Goal: Task Accomplishment & Management: Complete application form

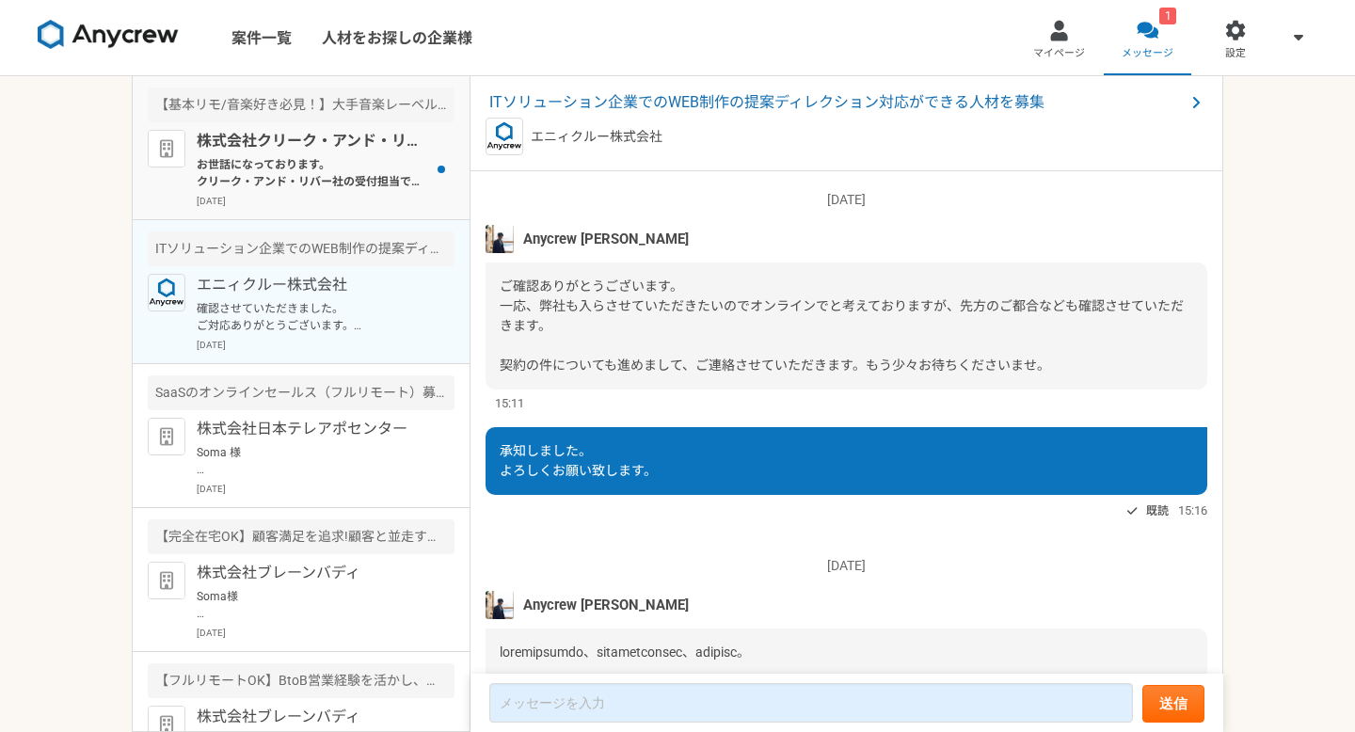
click at [290, 183] on p "お世話になっております。 クリーク・アンド・リバー社の受付担当です。 この度は弊社案件にご応募頂き誠にありがとうございます。 ご応募内容をもとに検討をさせて頂…" at bounding box center [313, 173] width 232 height 34
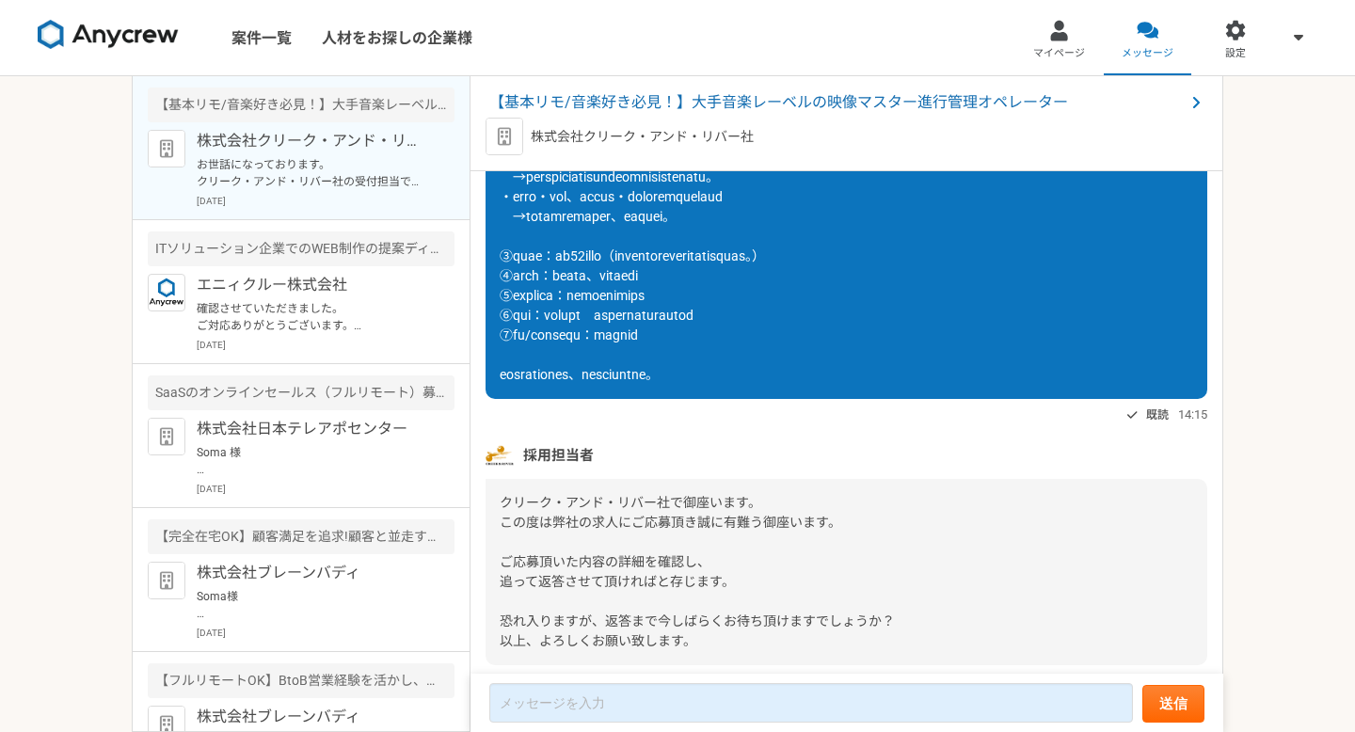
scroll to position [787, 0]
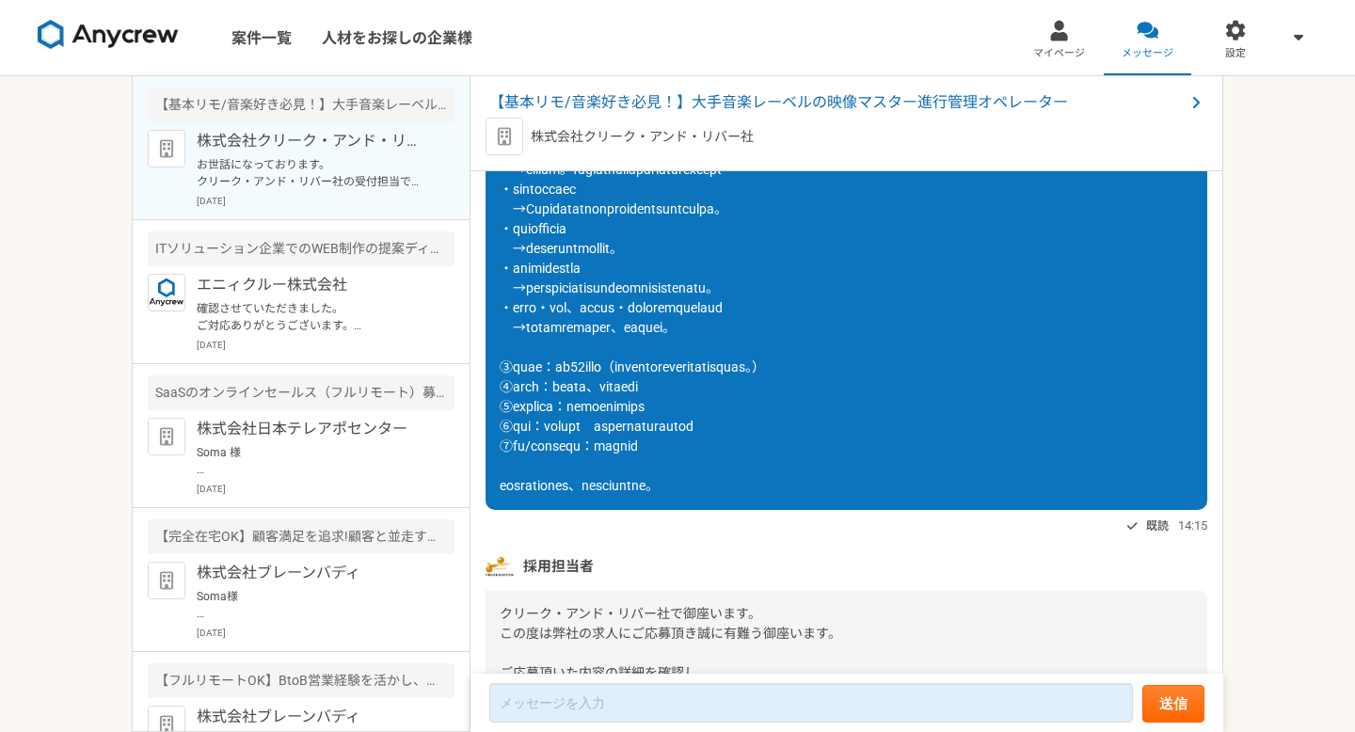
click at [504, 133] on img at bounding box center [504, 137] width 38 height 38
click at [149, 33] on img at bounding box center [108, 35] width 141 height 30
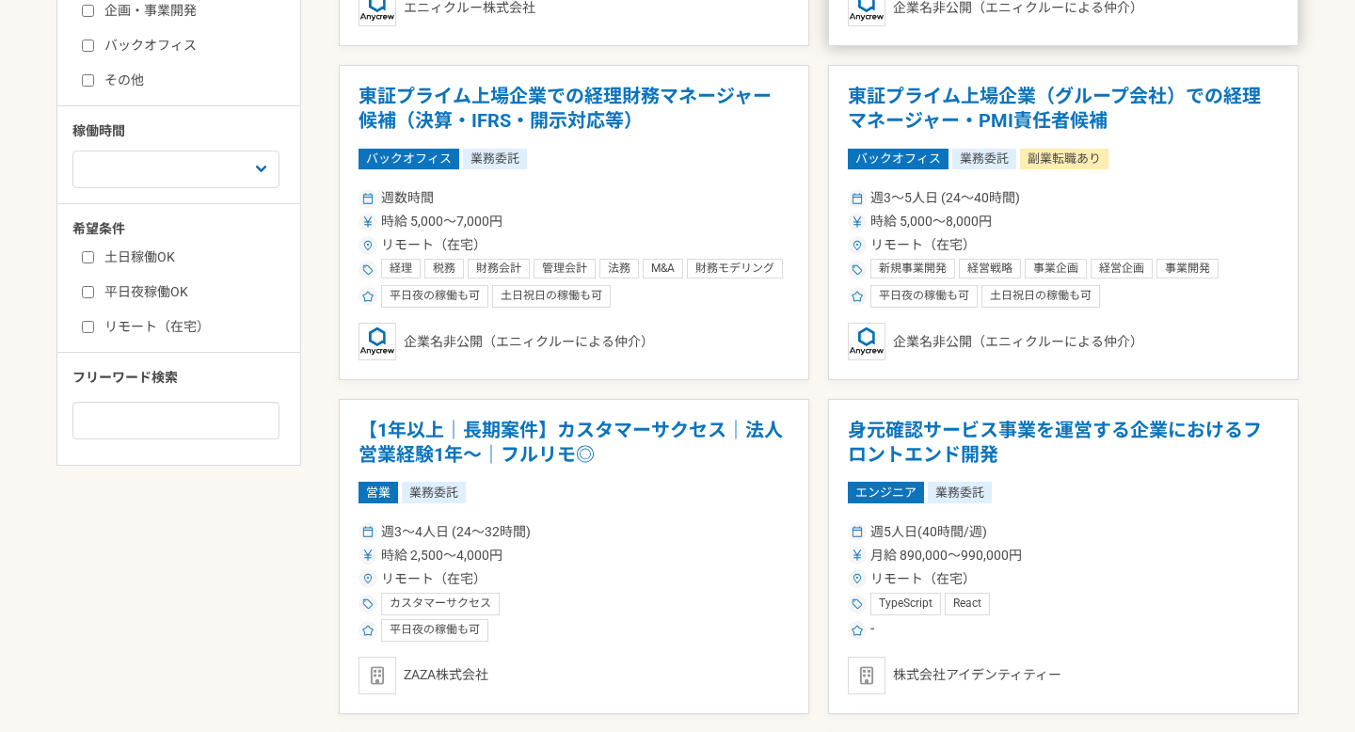
scroll to position [786, 0]
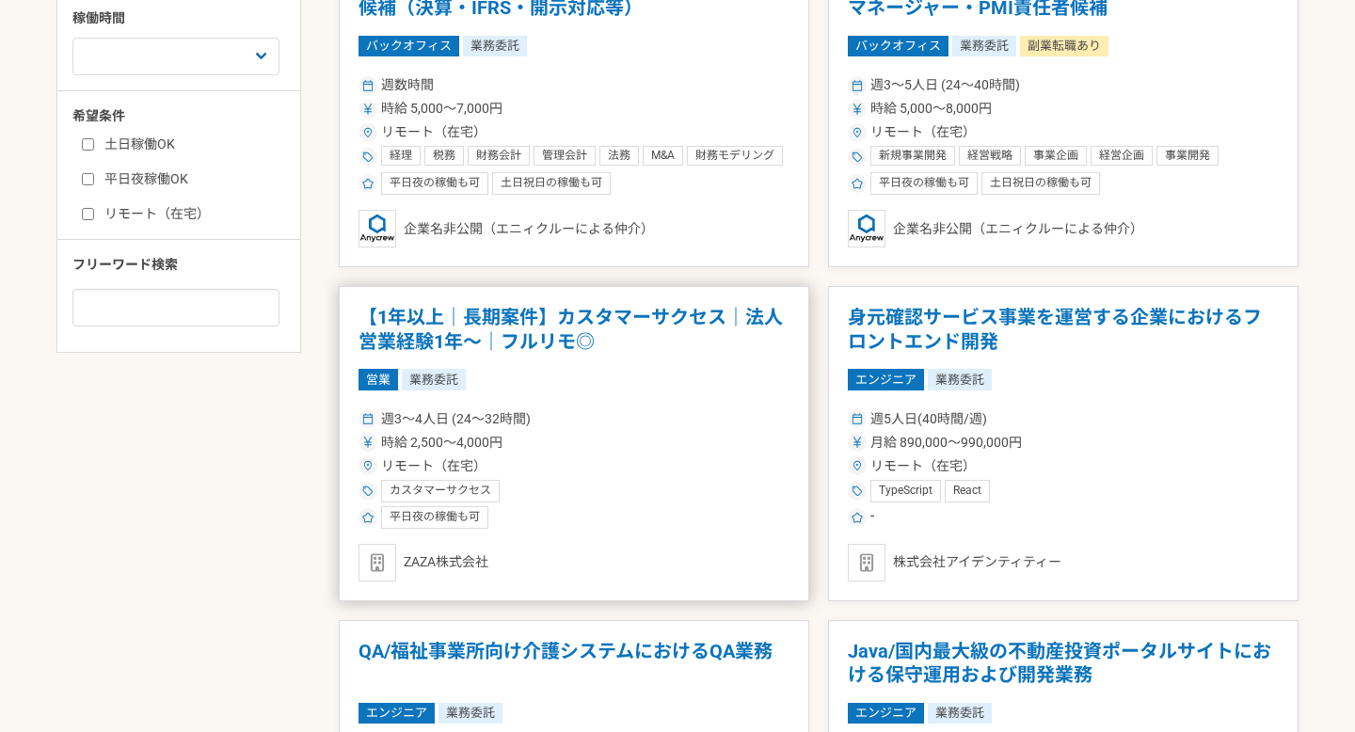
click at [598, 325] on h1 "【1年以上｜長期案件】カスタマーサクセス｜法人営業経験1年〜｜フルリモ◎" at bounding box center [573, 330] width 431 height 48
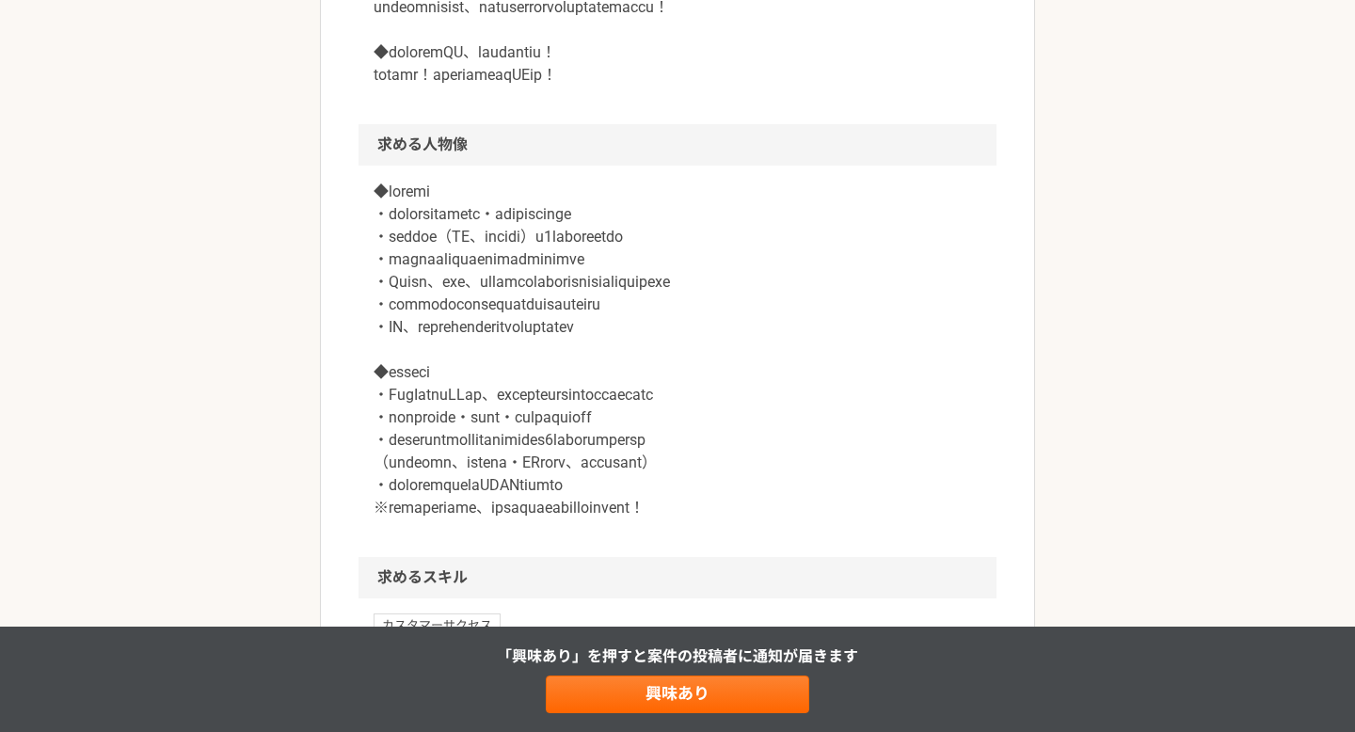
scroll to position [1551, 0]
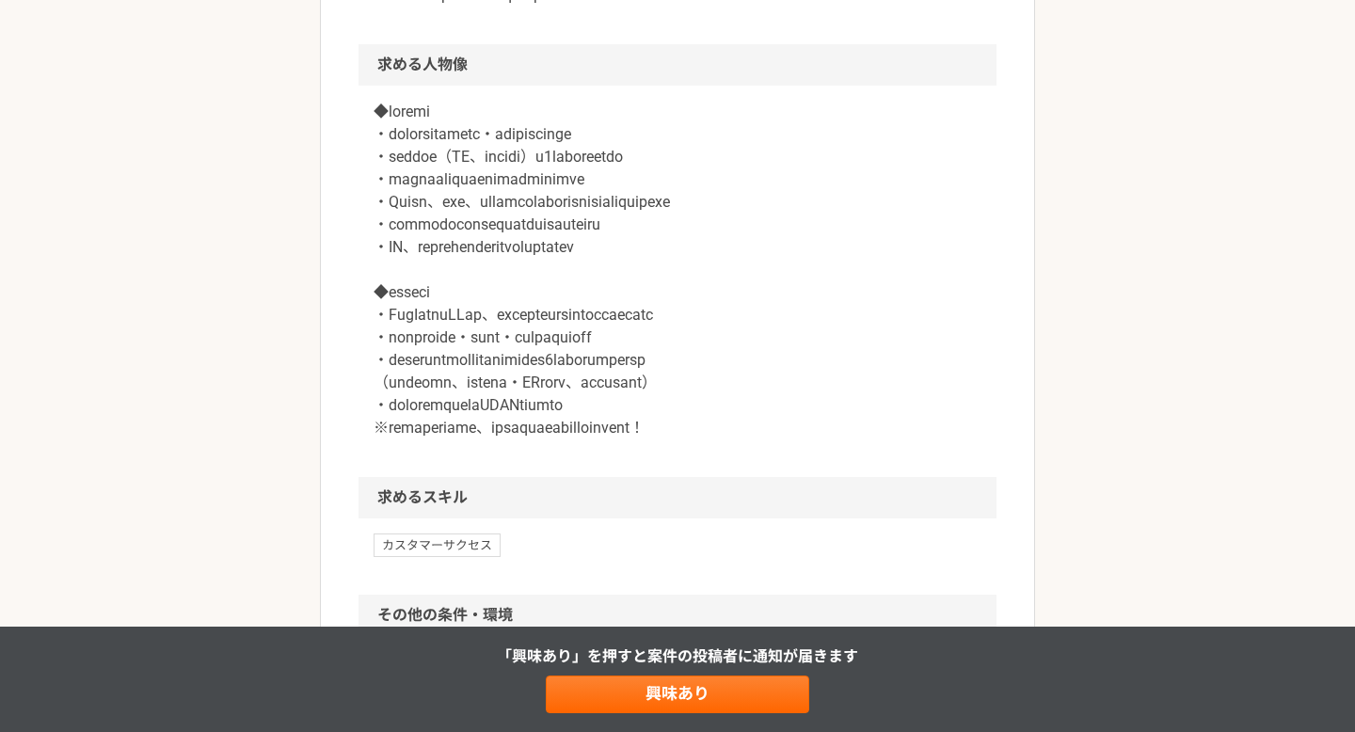
click at [598, 292] on p at bounding box center [678, 270] width 608 height 339
click at [590, 309] on p at bounding box center [678, 270] width 608 height 339
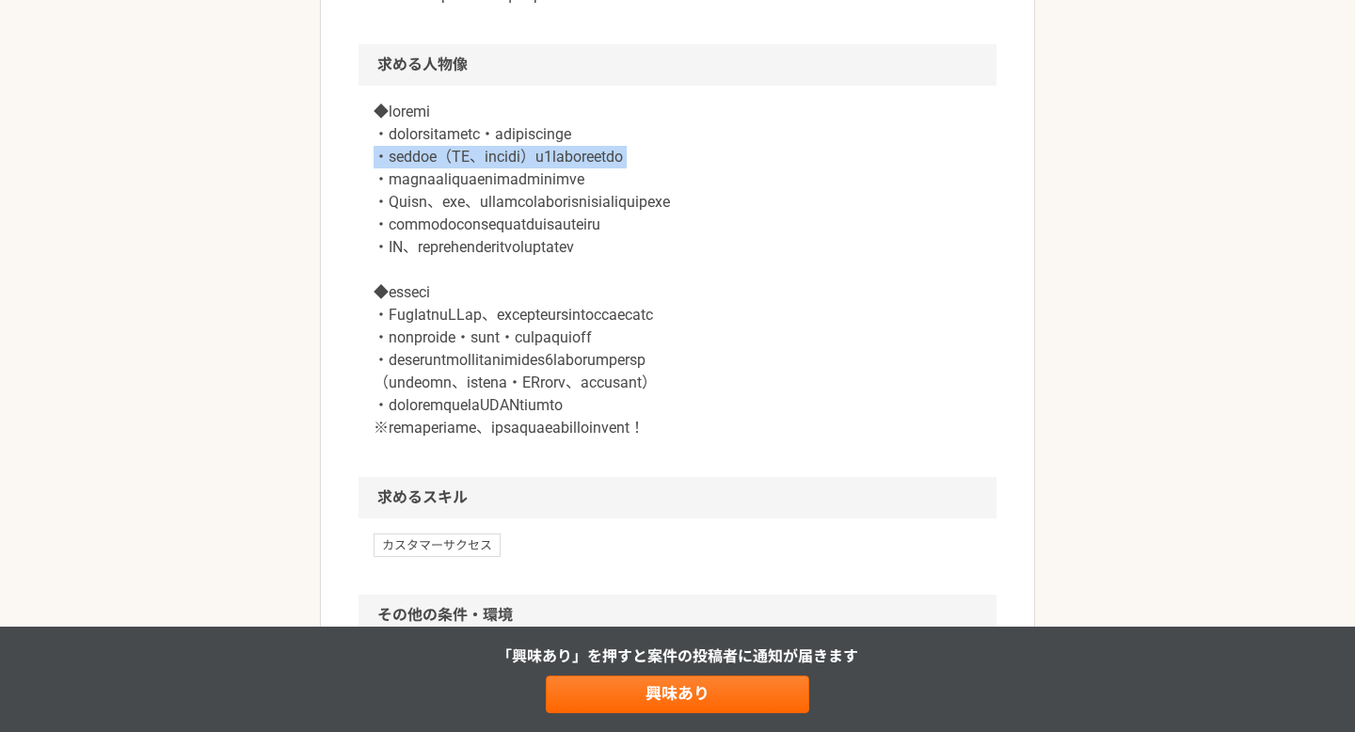
click at [590, 309] on p at bounding box center [678, 270] width 608 height 339
click at [605, 278] on p at bounding box center [678, 270] width 608 height 339
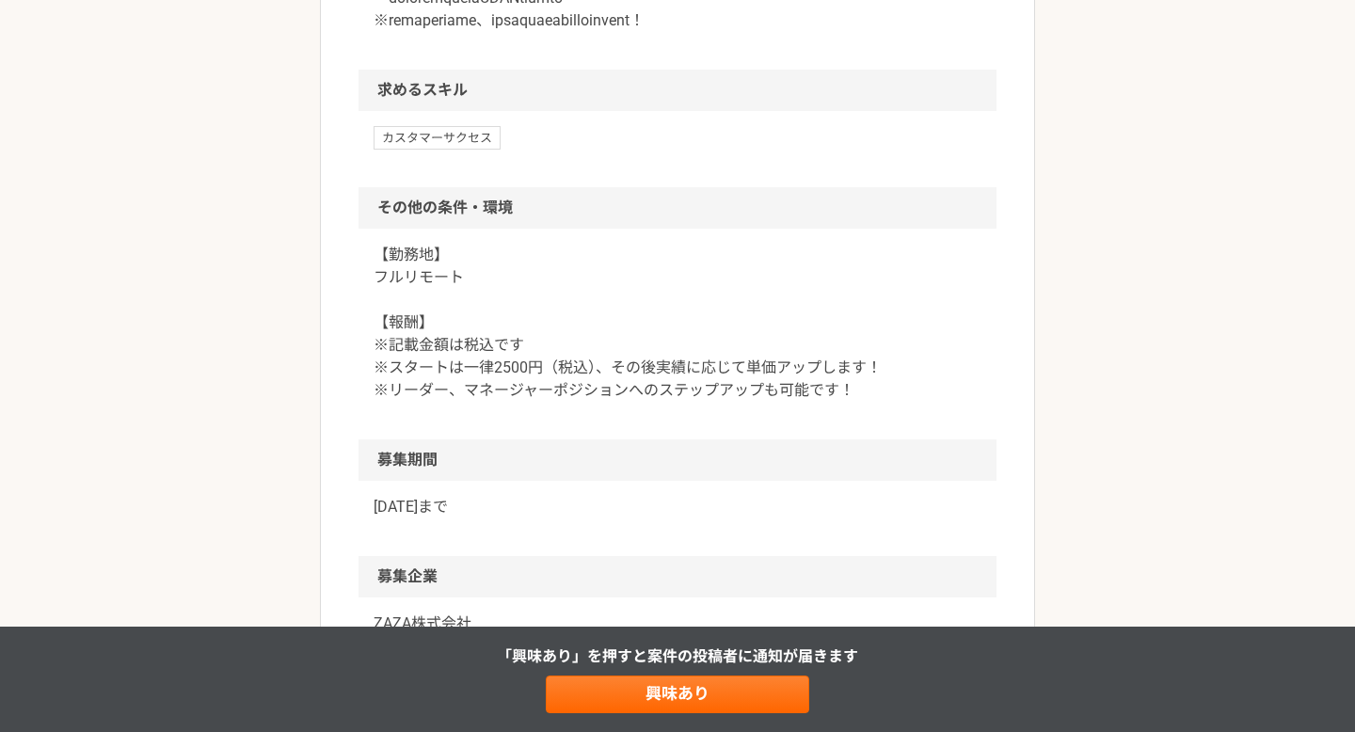
scroll to position [2501, 0]
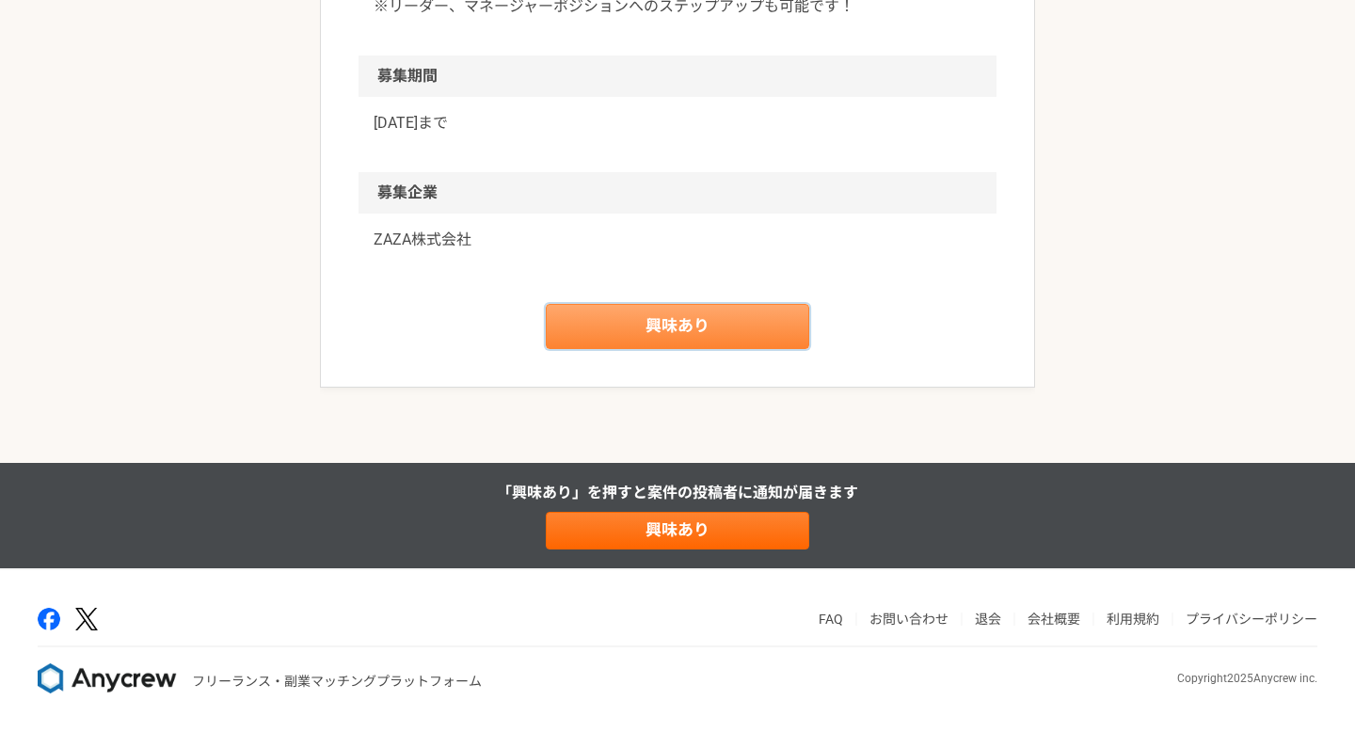
click at [648, 332] on link "興味あり" at bounding box center [677, 326] width 263 height 45
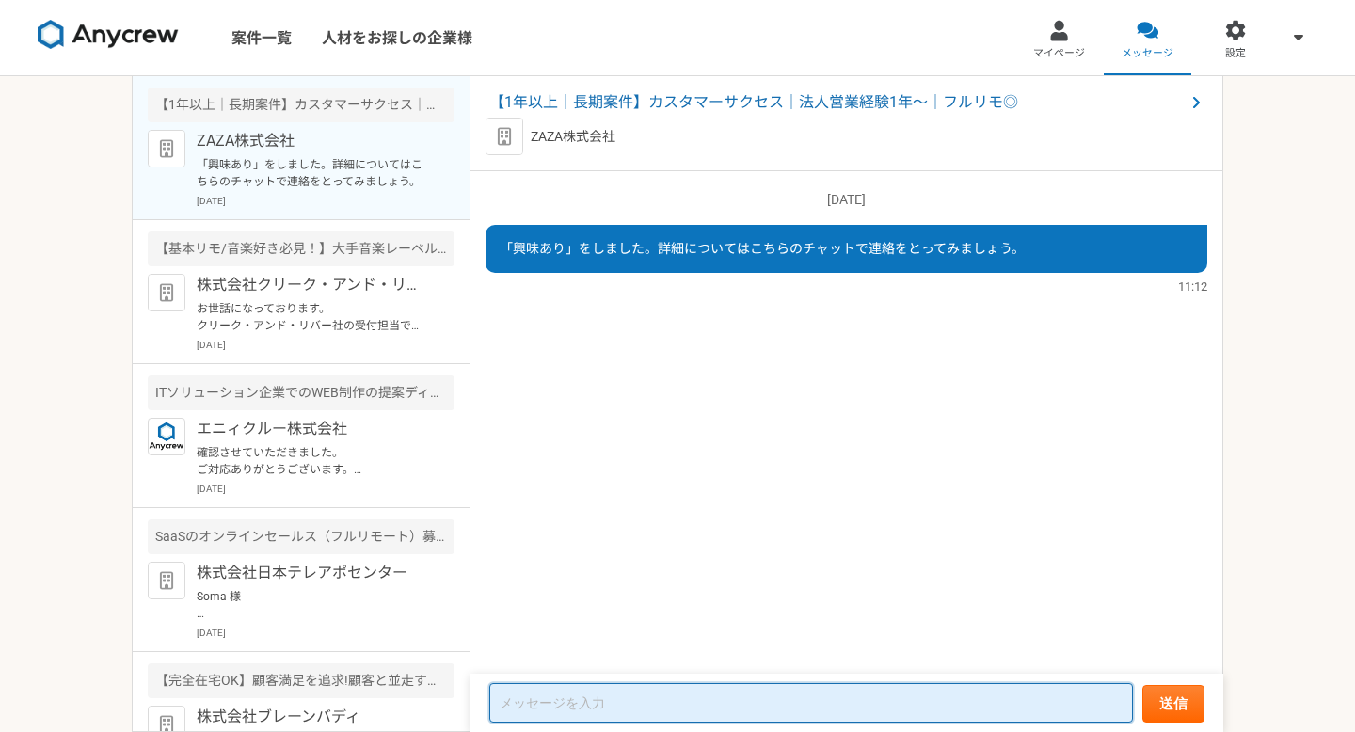
click at [599, 710] on textarea at bounding box center [811, 703] width 644 height 40
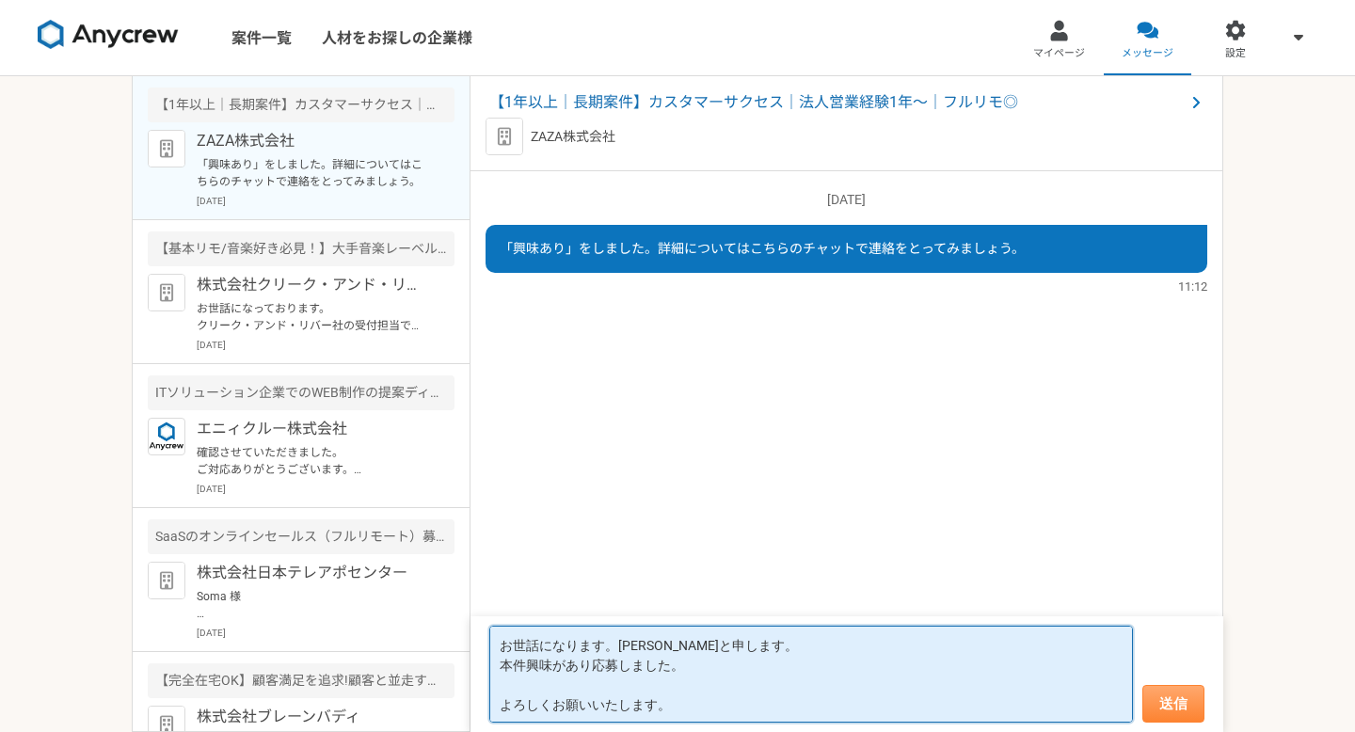
type textarea "お世話になります。[PERSON_NAME]と申します。 本件興味があり応募しました。 よろしくお願いいたします。"
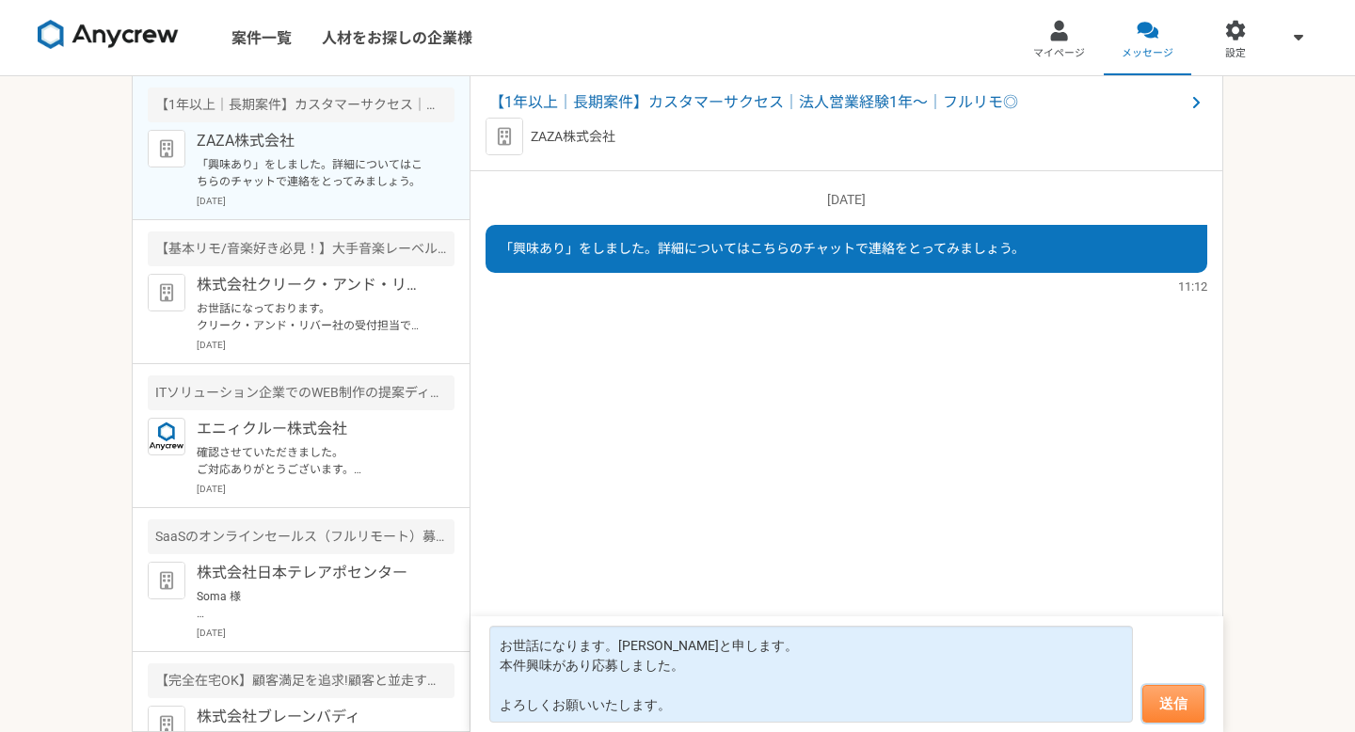
click at [1178, 721] on button "送信" at bounding box center [1173, 704] width 62 height 38
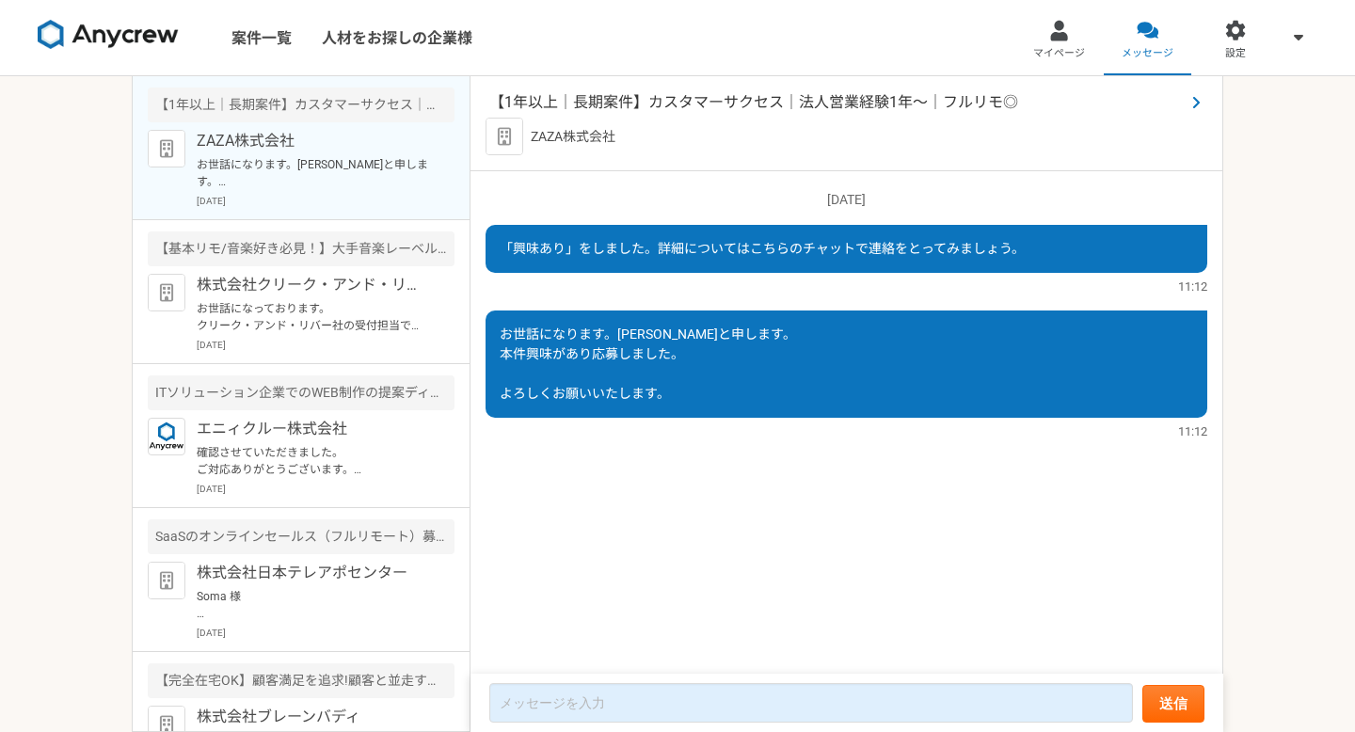
click at [684, 105] on span "【1年以上｜長期案件】カスタマーサクセス｜法人営業経験1年〜｜フルリモ◎" at bounding box center [836, 102] width 695 height 23
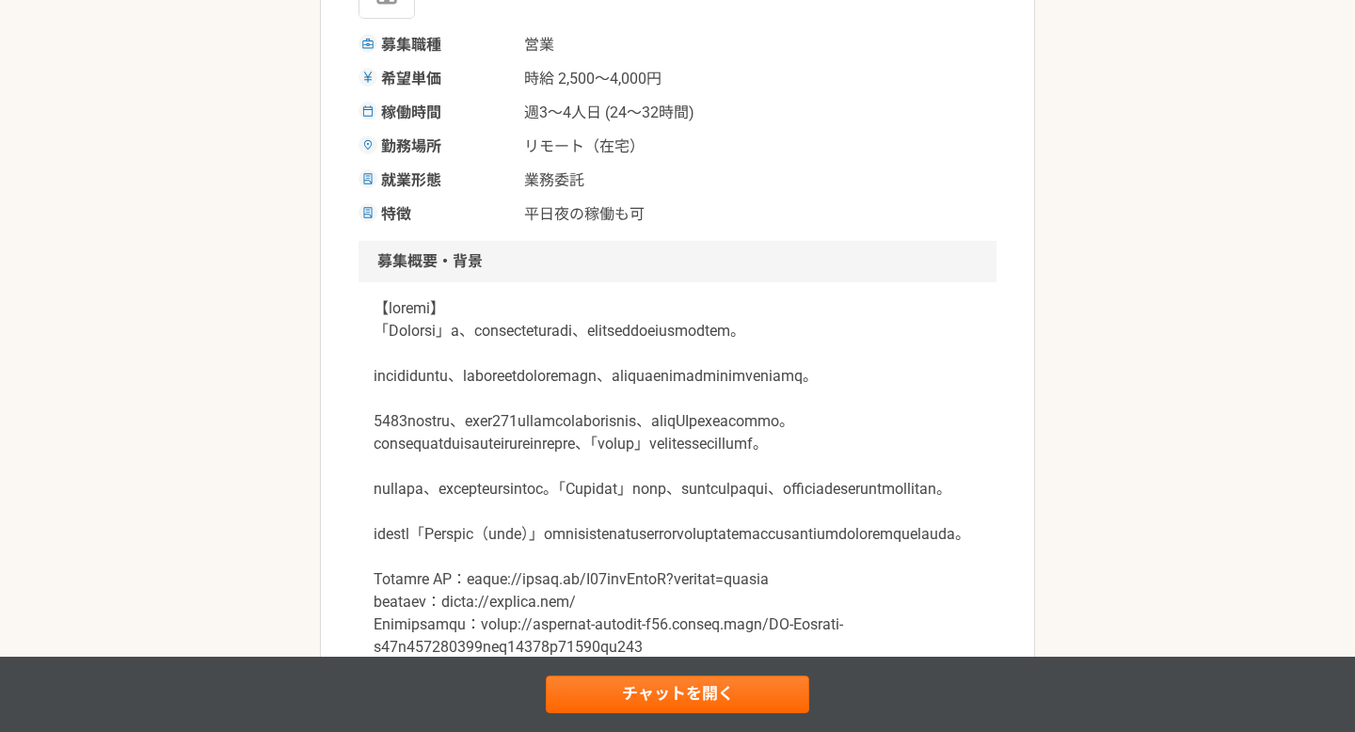
scroll to position [519, 0]
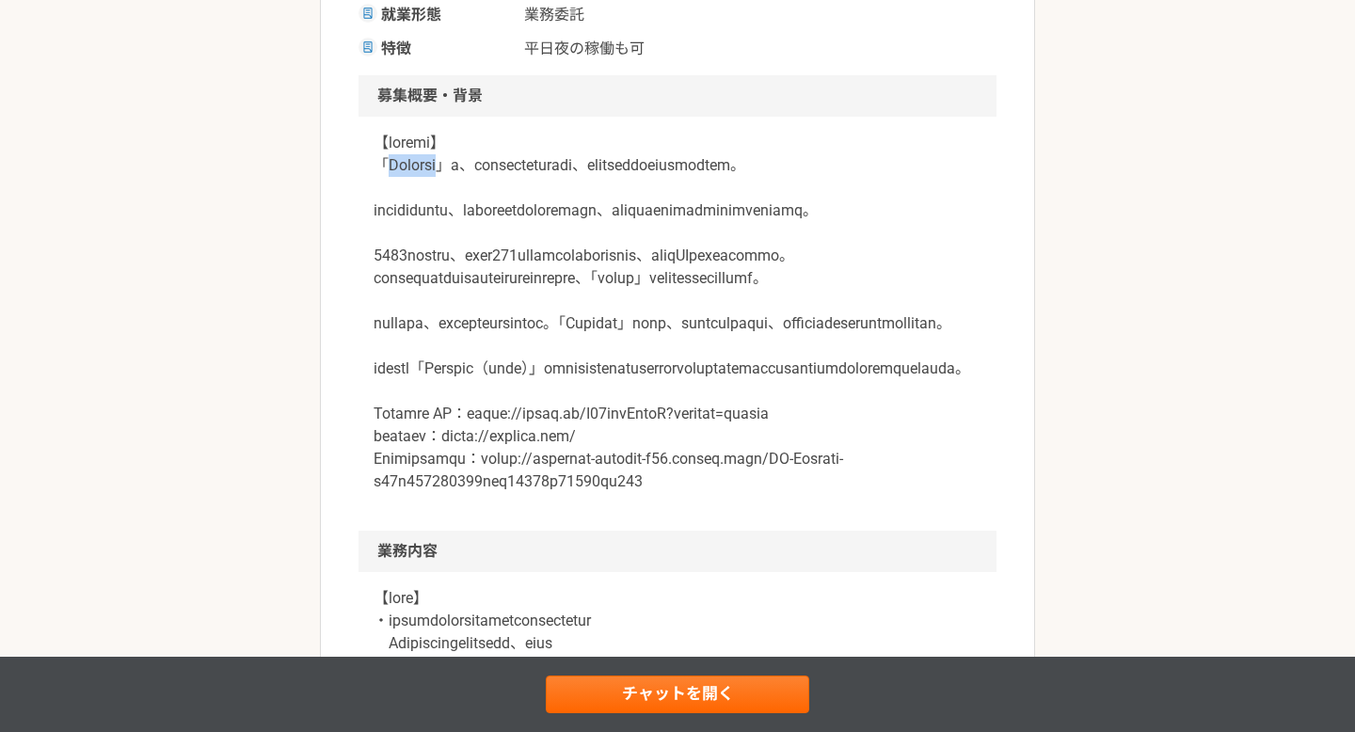
drag, startPoint x: 393, startPoint y: 167, endPoint x: 441, endPoint y: 173, distance: 48.4
click at [441, 173] on p at bounding box center [678, 312] width 608 height 361
copy p "Metoree"
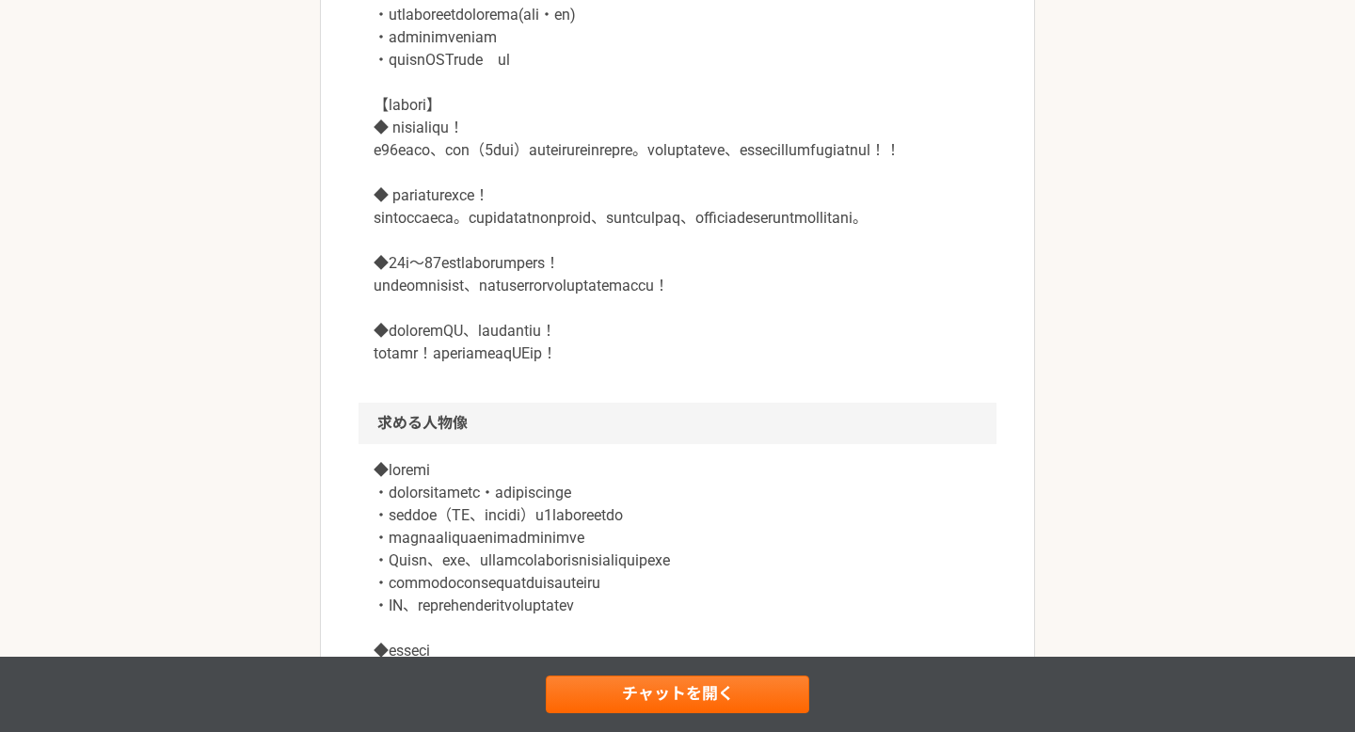
scroll to position [1570, 0]
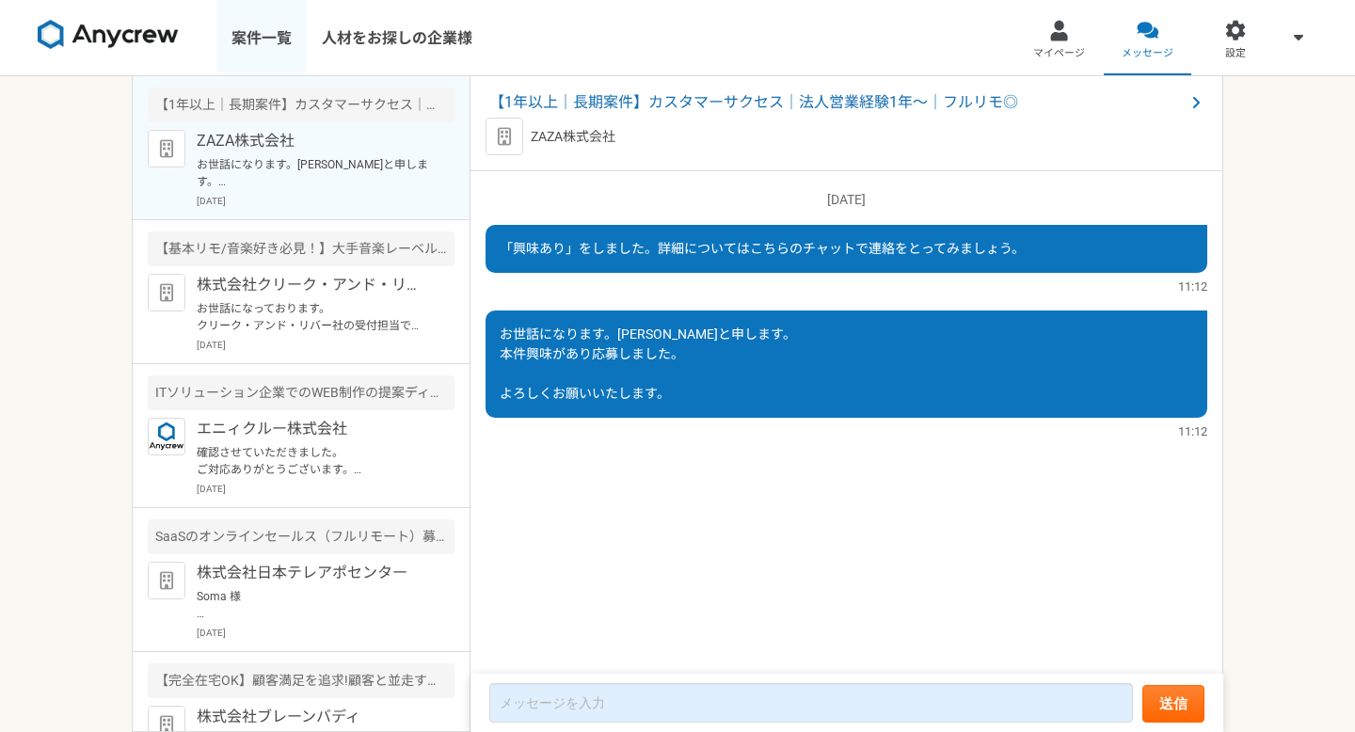
click at [289, 39] on link "案件一覧" at bounding box center [261, 37] width 90 height 75
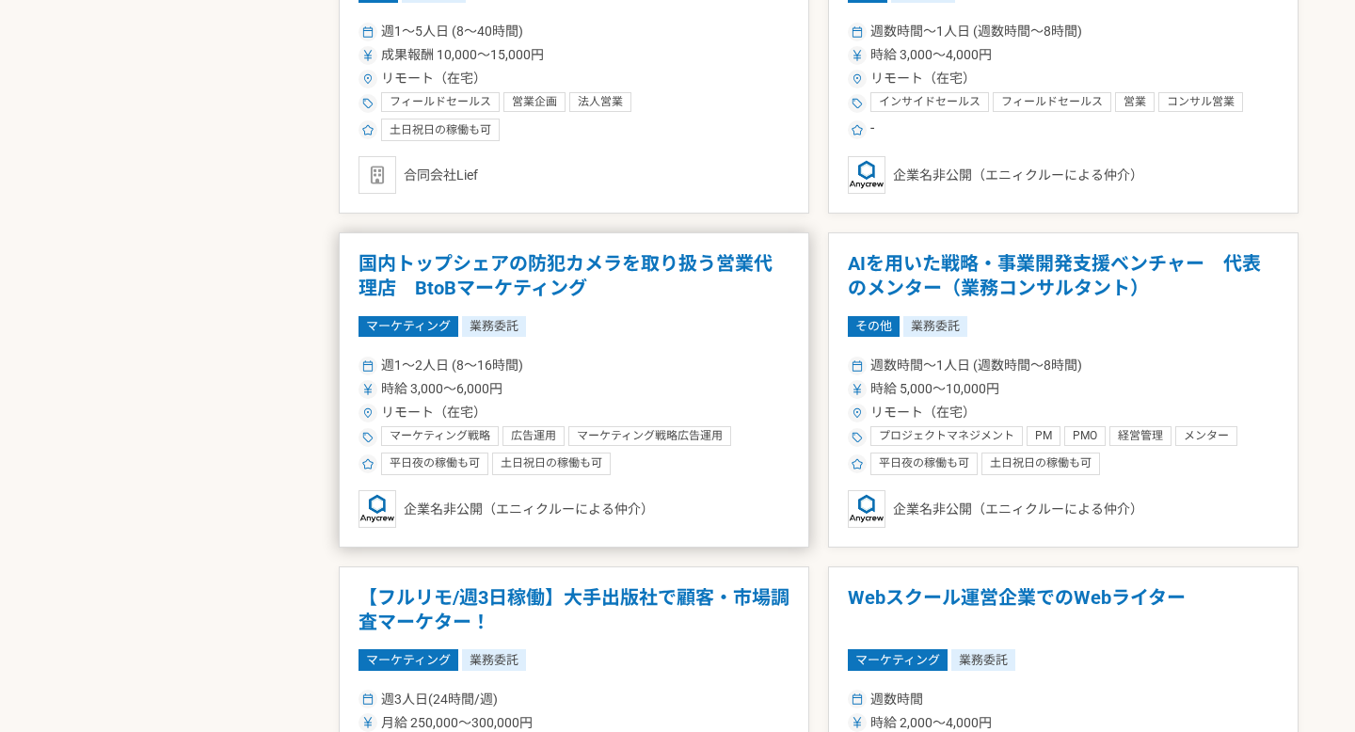
scroll to position [2178, 0]
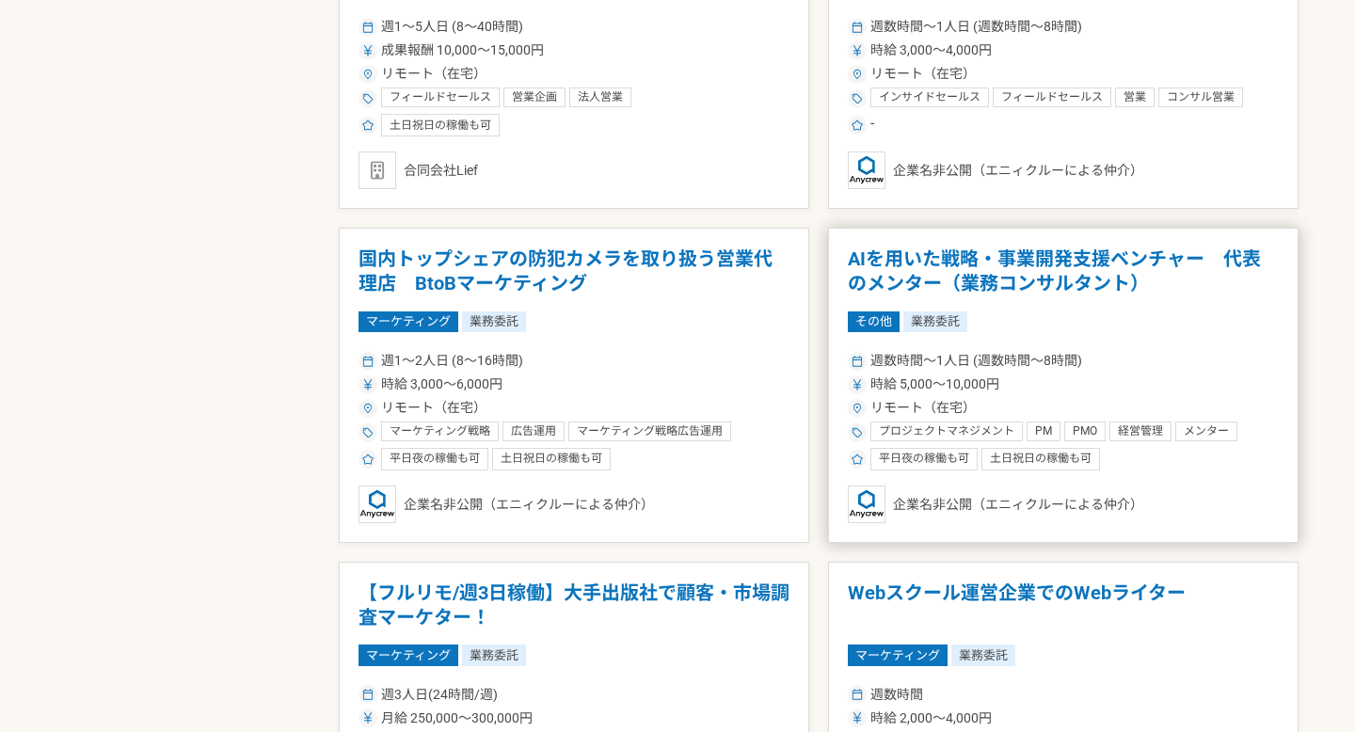
click at [873, 281] on h1 "AIを用いた戦略・事業開発支援ベンチャー　代表のメンター（業務コンサルタント）" at bounding box center [1063, 271] width 431 height 48
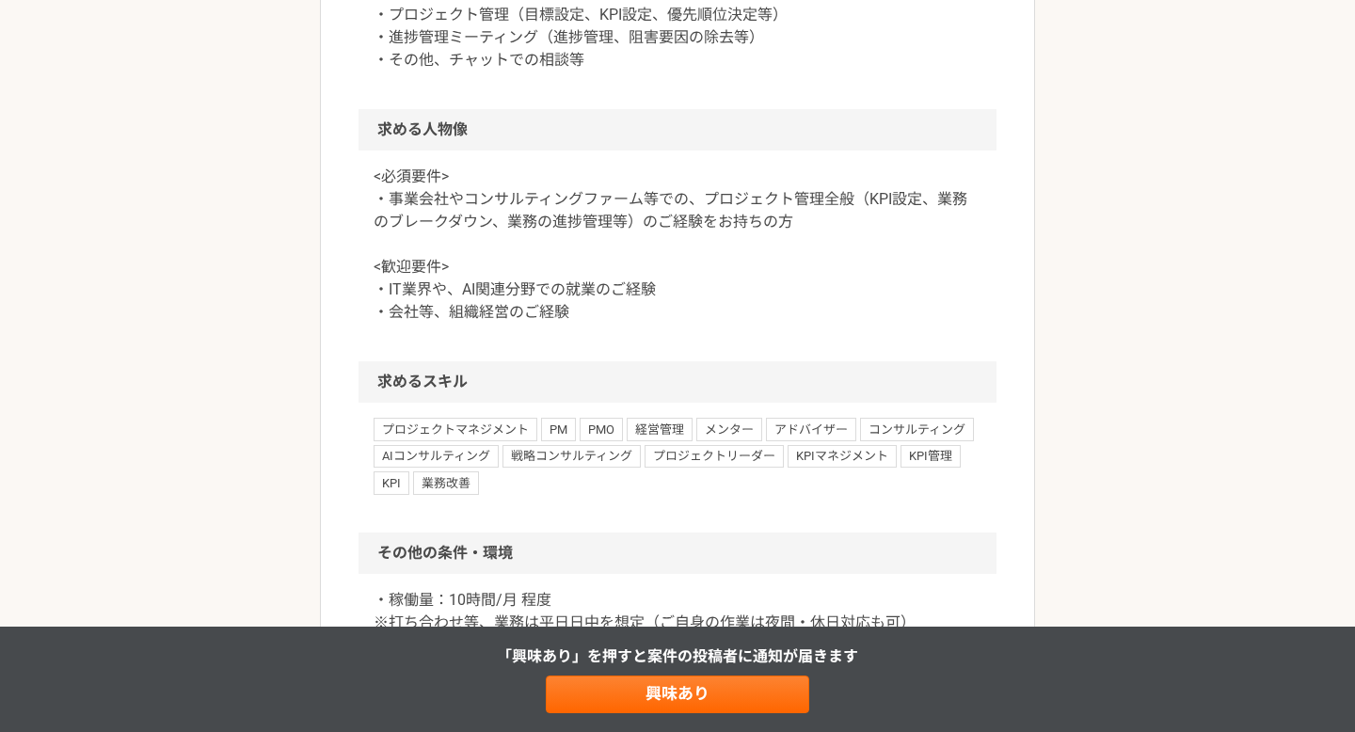
scroll to position [1027, 0]
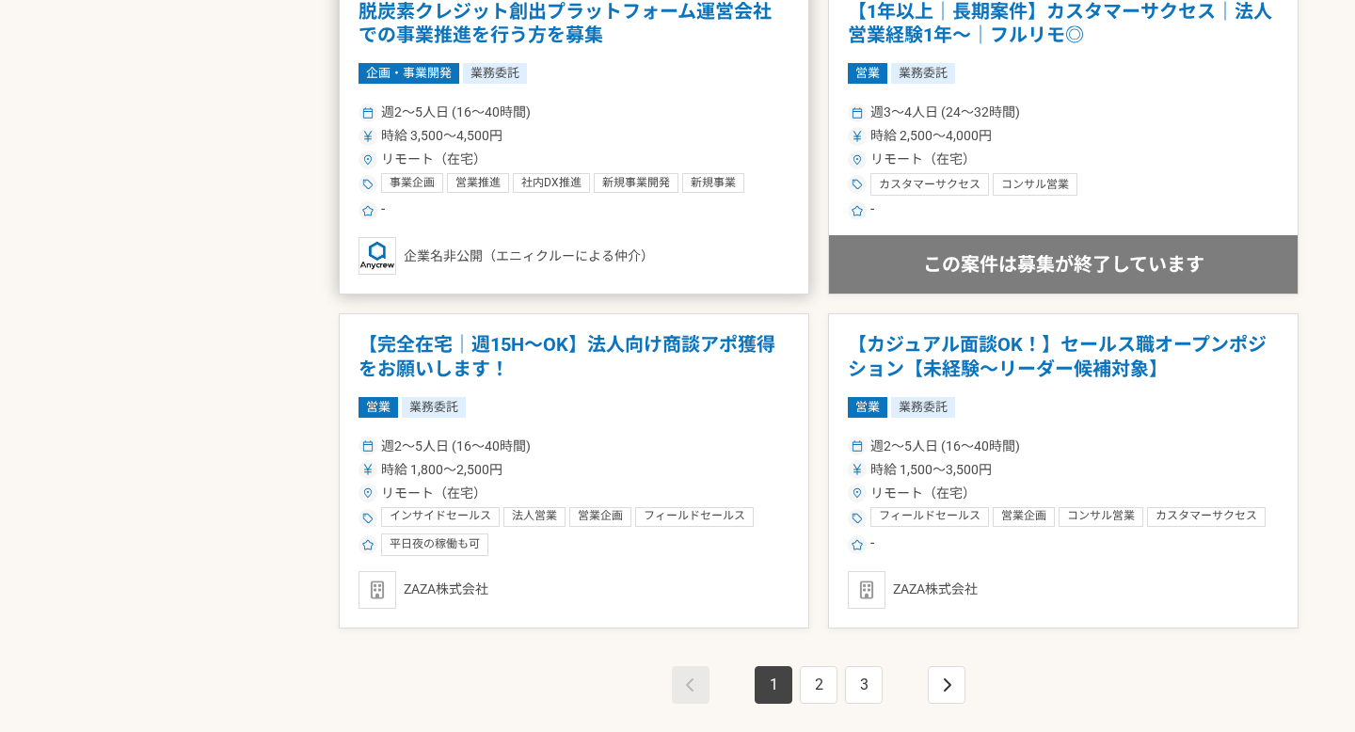
scroll to position [3148, 0]
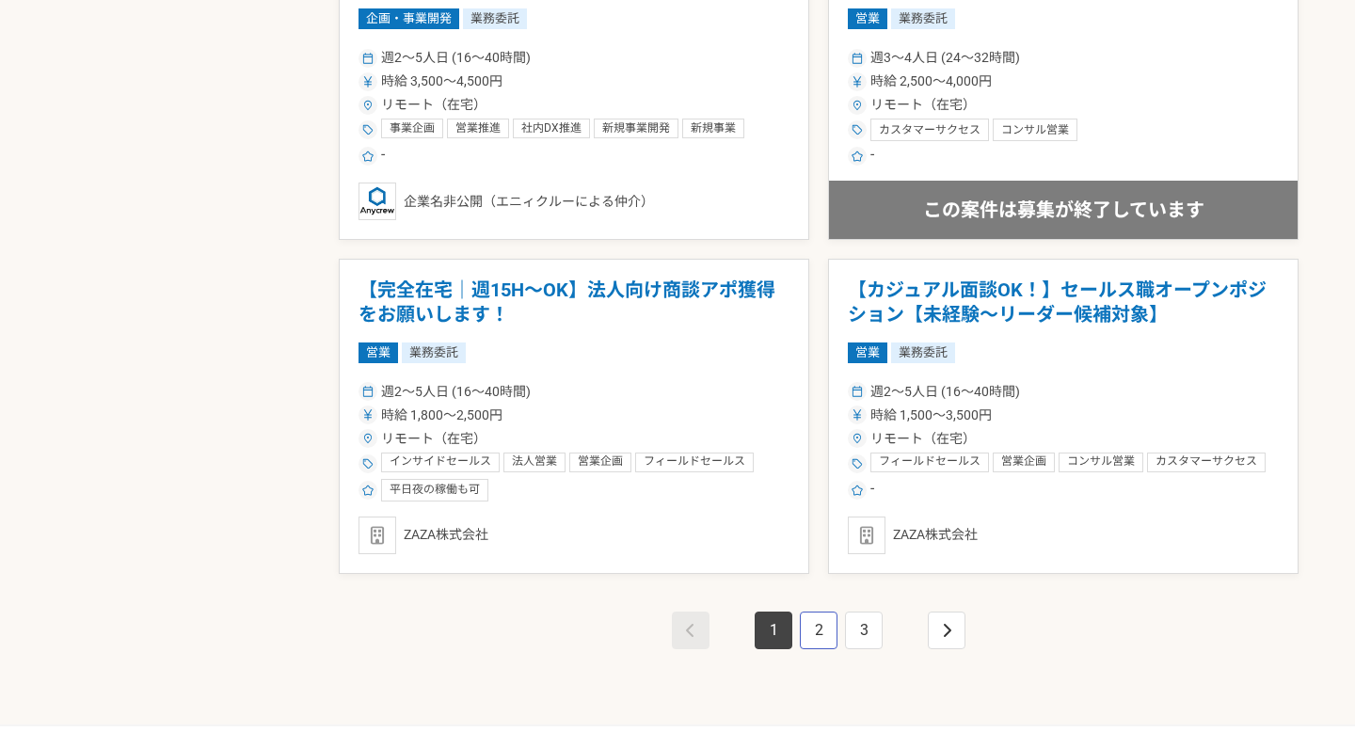
click at [829, 640] on link "2" at bounding box center [819, 631] width 38 height 38
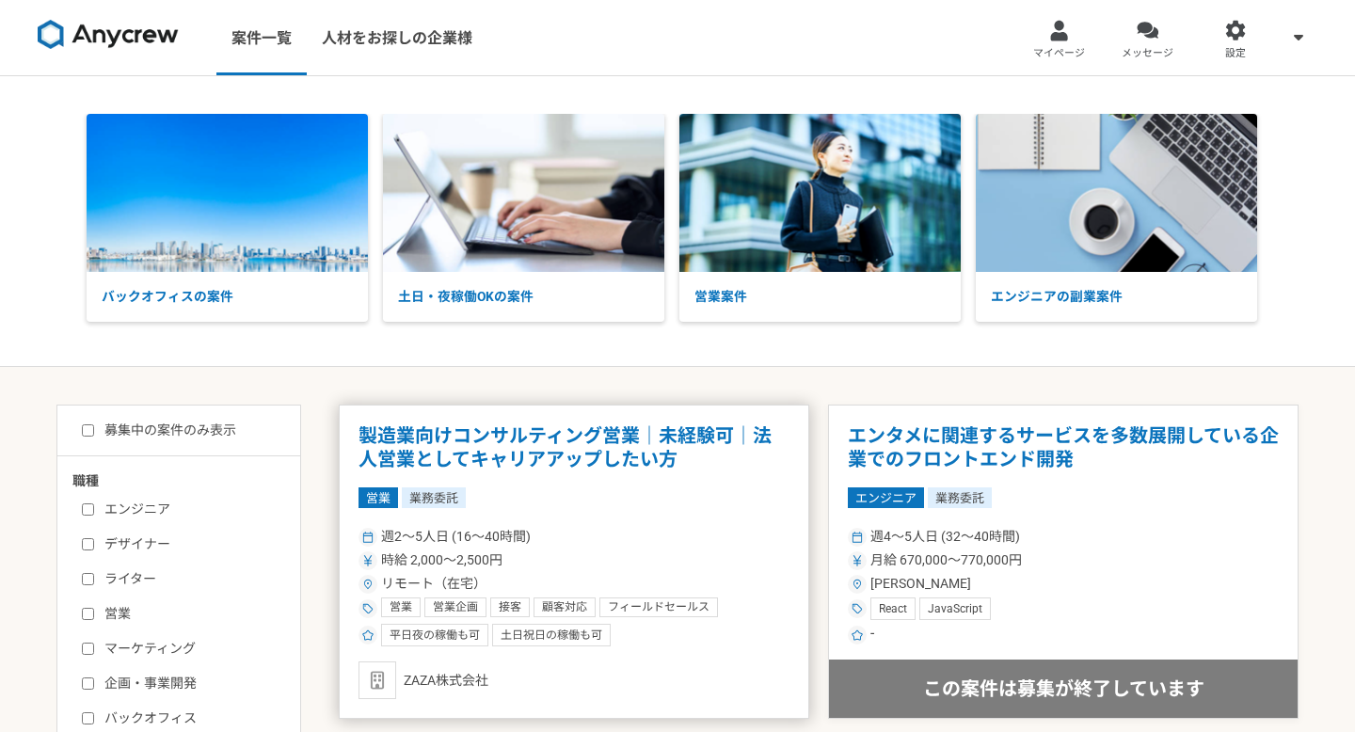
scroll to position [87, 0]
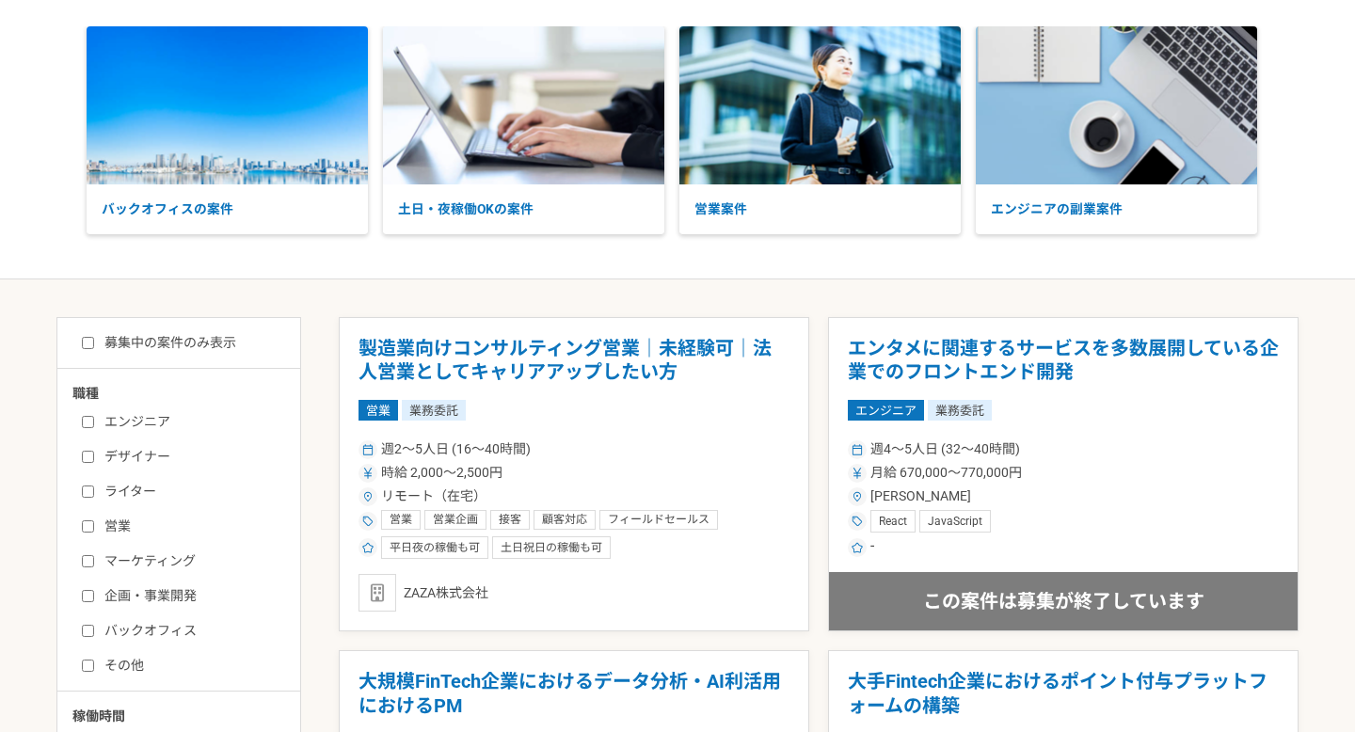
click at [124, 529] on label "営業" at bounding box center [190, 527] width 216 height 20
click at [94, 529] on input "営業" at bounding box center [88, 526] width 12 height 12
checkbox input "true"
